Goal: Task Accomplishment & Management: Complete application form

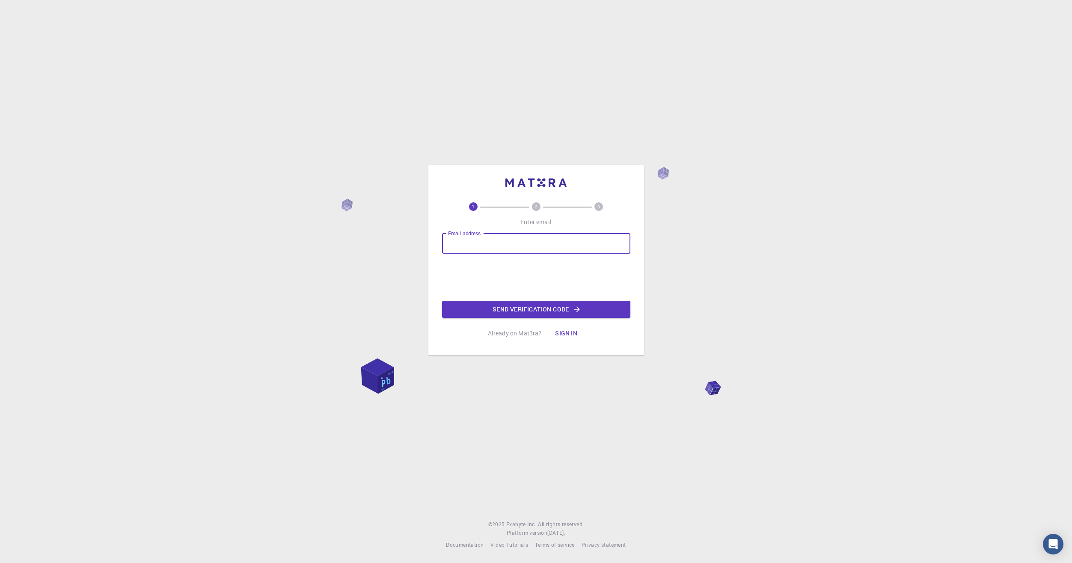
type input "[EMAIL_ADDRESS][DOMAIN_NAME]"
click at [554, 311] on button "Send verification code" at bounding box center [536, 309] width 188 height 17
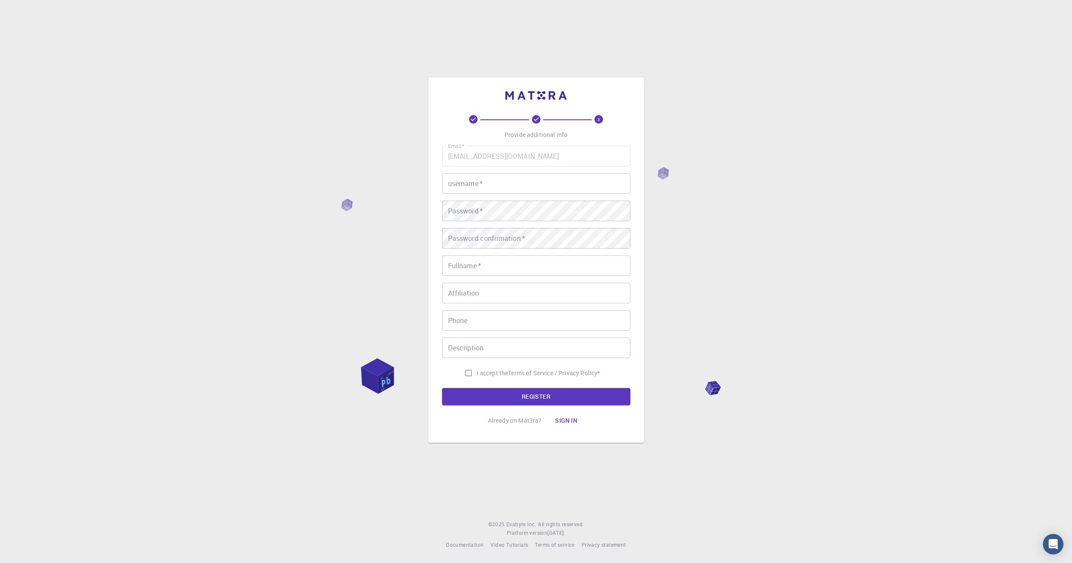
click at [477, 184] on input "username   *" at bounding box center [536, 183] width 188 height 21
click at [484, 177] on input "username   *" at bounding box center [536, 183] width 188 height 21
type input "X"
type input "xuxas"
click at [474, 205] on div "Password   * Password   *" at bounding box center [536, 211] width 188 height 21
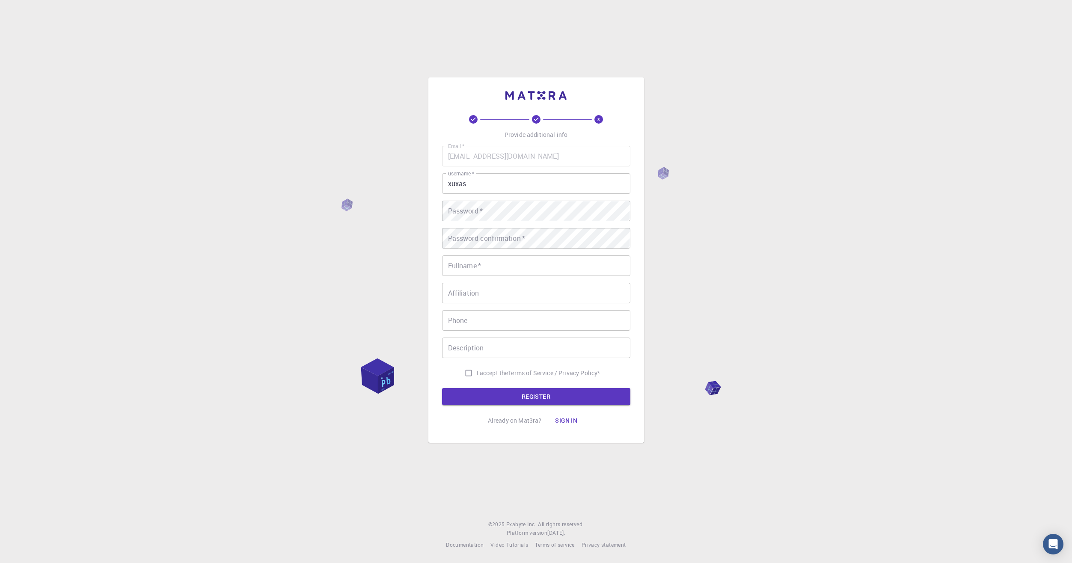
click at [470, 213] on div "Password   * Password   *" at bounding box center [536, 211] width 188 height 21
click at [486, 265] on input "Fullname   *" at bounding box center [536, 266] width 188 height 21
type input "Faturas"
click at [506, 373] on span "I accept the" at bounding box center [493, 373] width 32 height 9
click at [477, 373] on input "I accept the Terms of Service / Privacy Policy *" at bounding box center [469, 373] width 16 height 16
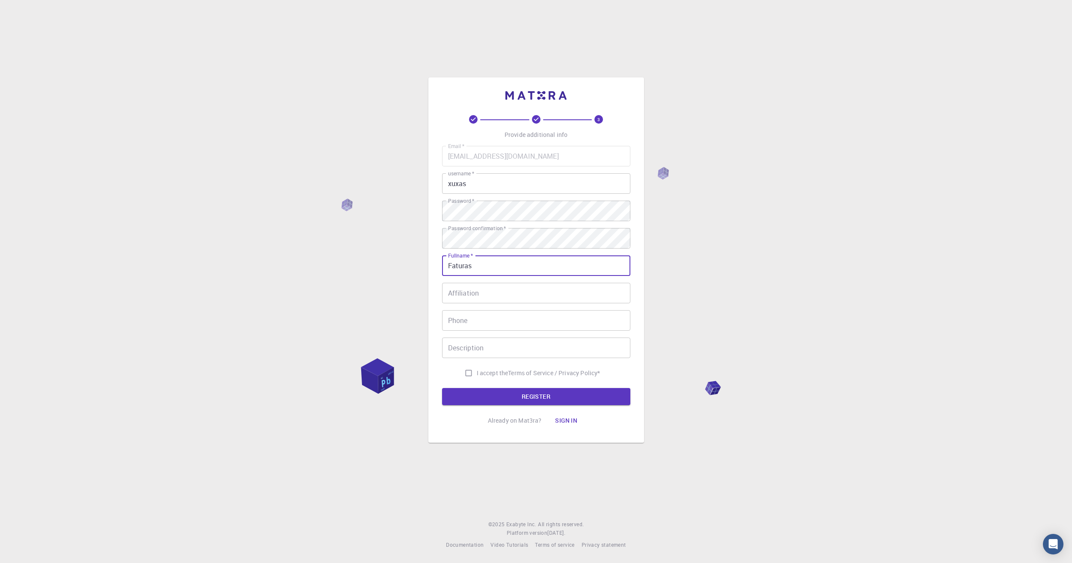
checkbox input "true"
click at [510, 397] on button "REGISTER" at bounding box center [536, 396] width 188 height 17
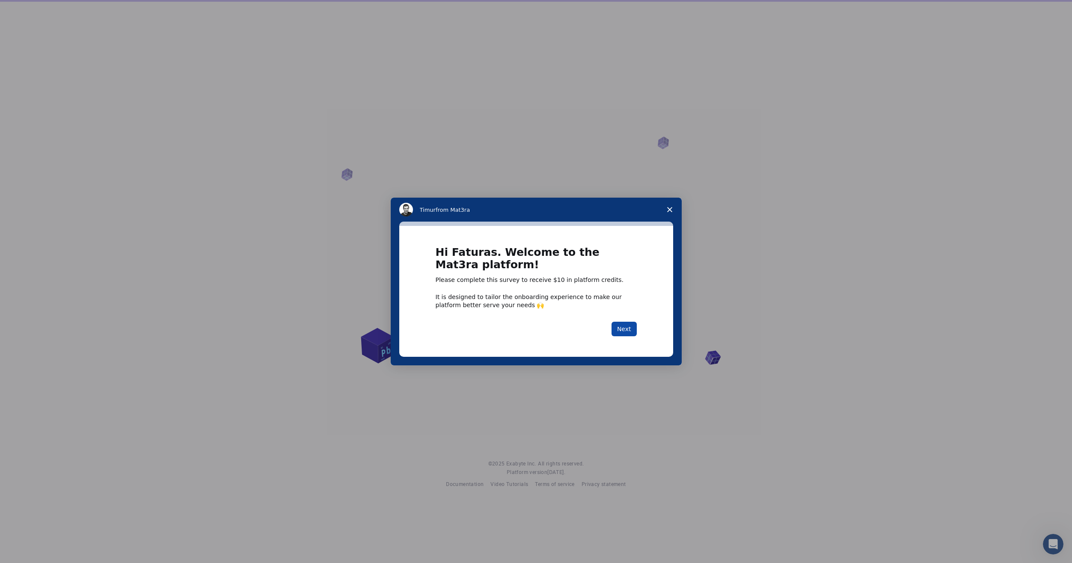
click at [627, 327] on button "Next" at bounding box center [624, 329] width 25 height 15
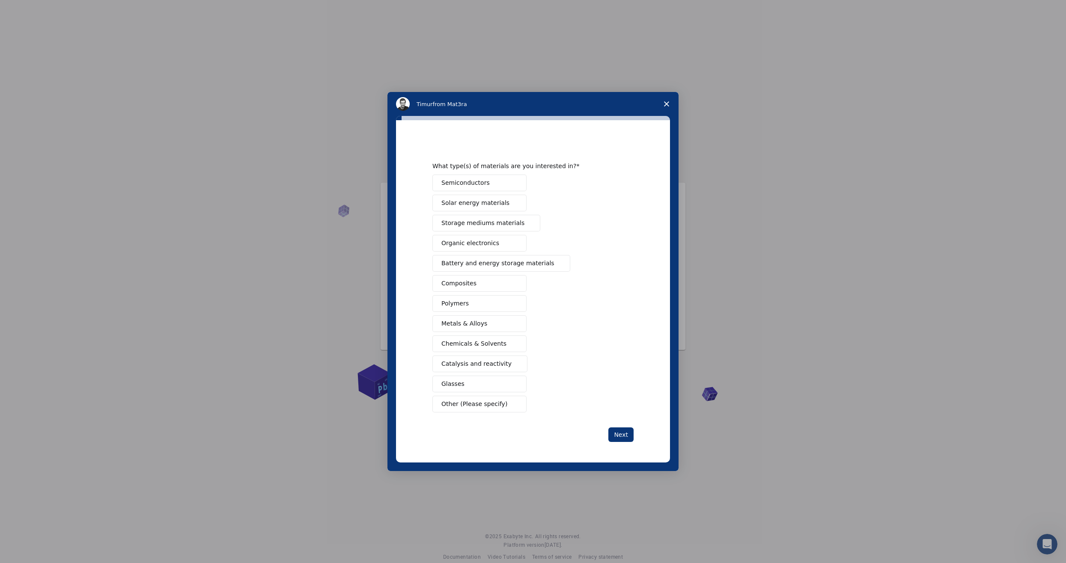
click at [493, 407] on span "Other (Please specify)" at bounding box center [474, 404] width 66 height 9
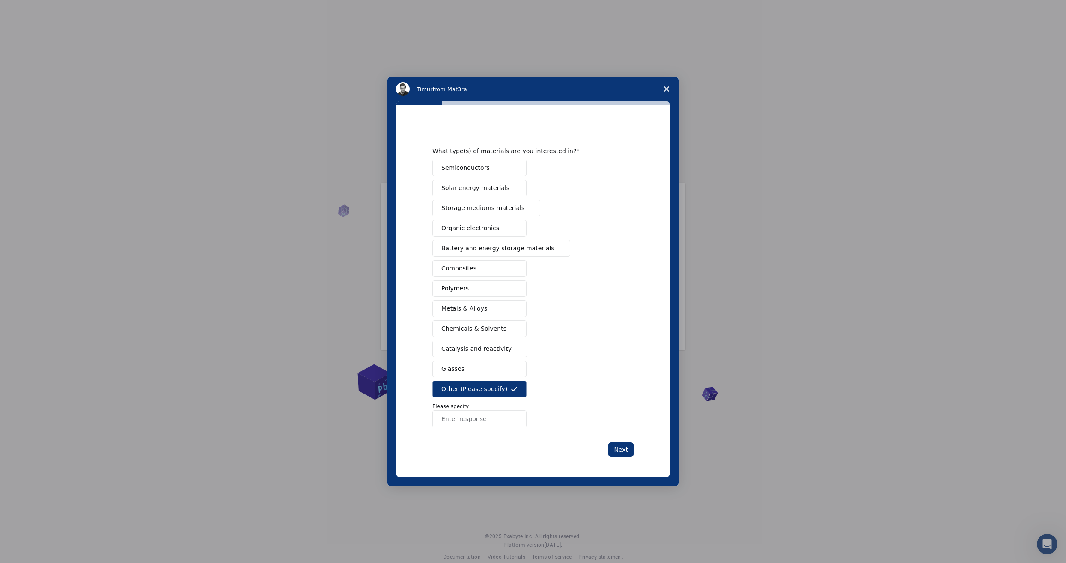
click at [668, 86] on span "Close survey" at bounding box center [666, 89] width 24 height 24
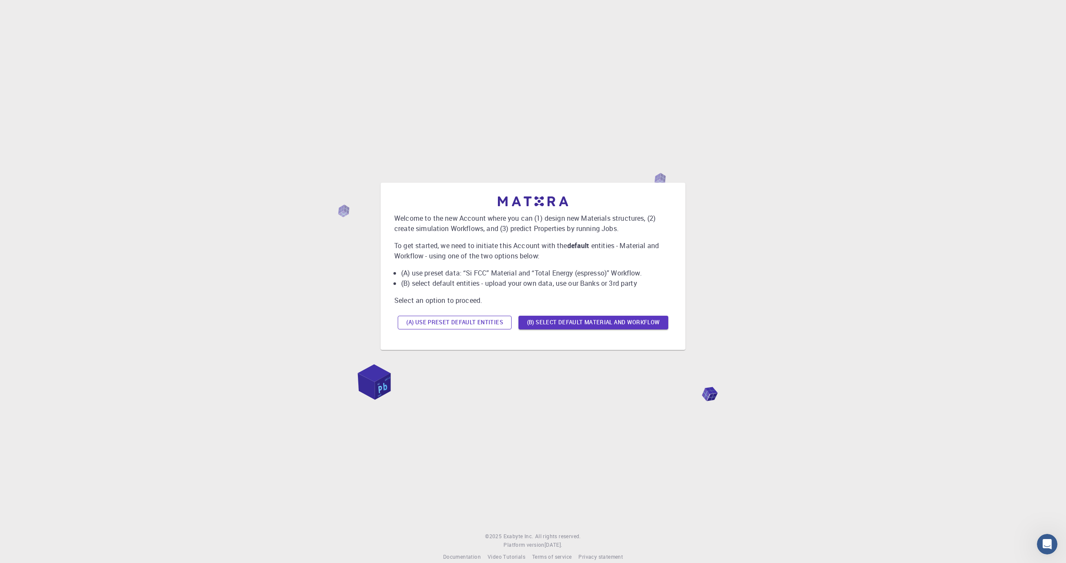
click at [485, 326] on button "(A) Use preset default entities" at bounding box center [455, 323] width 114 height 14
